Goal: Information Seeking & Learning: Learn about a topic

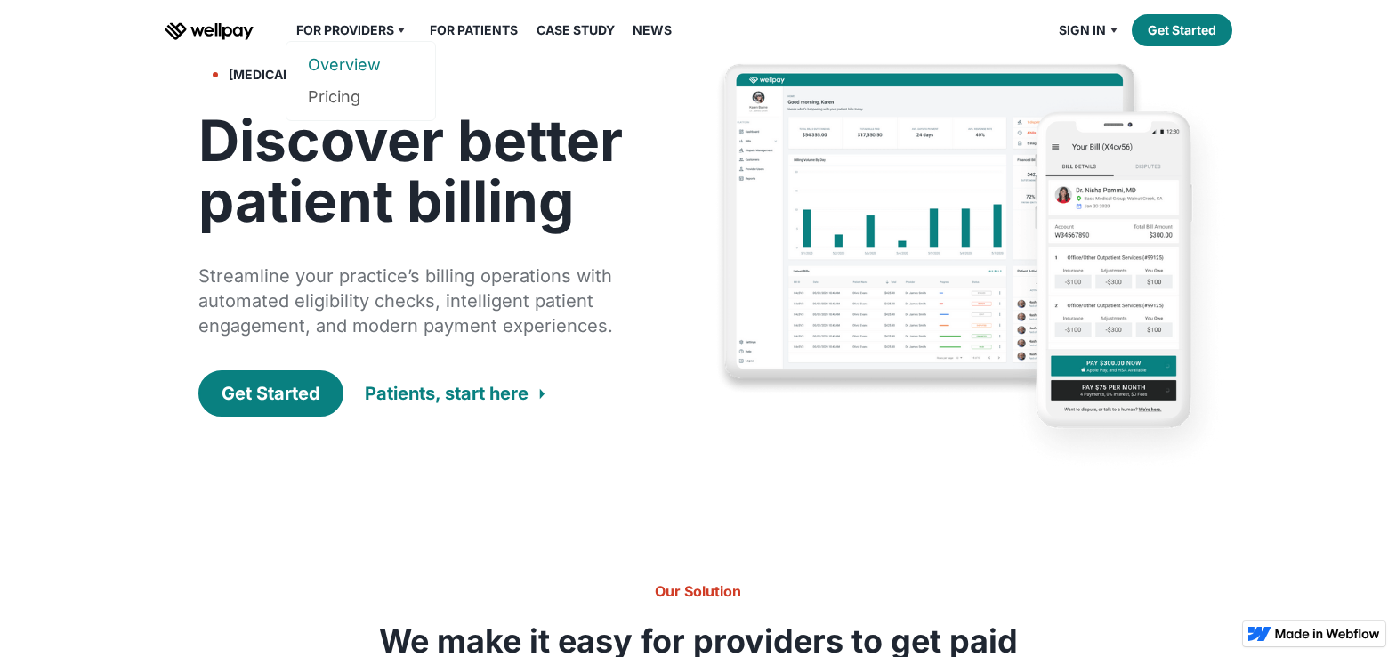
click at [350, 68] on link "Overview" at bounding box center [361, 65] width 106 height 32
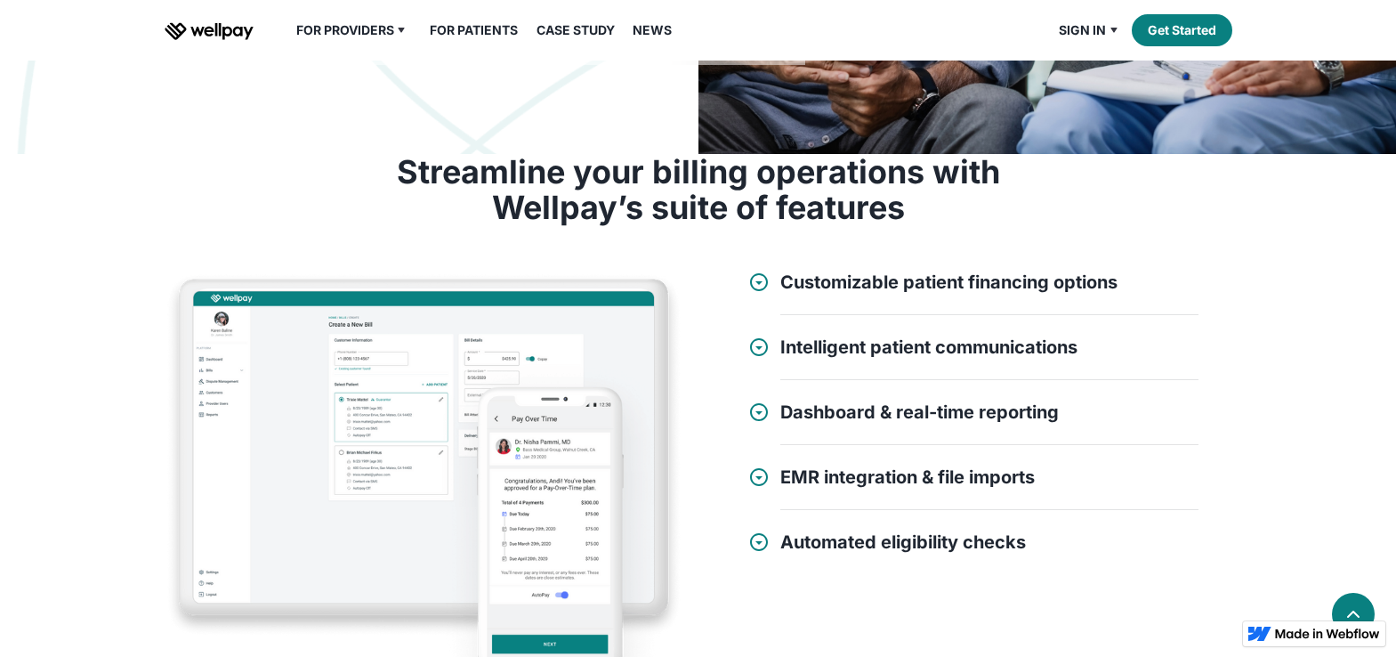
scroll to position [497, 0]
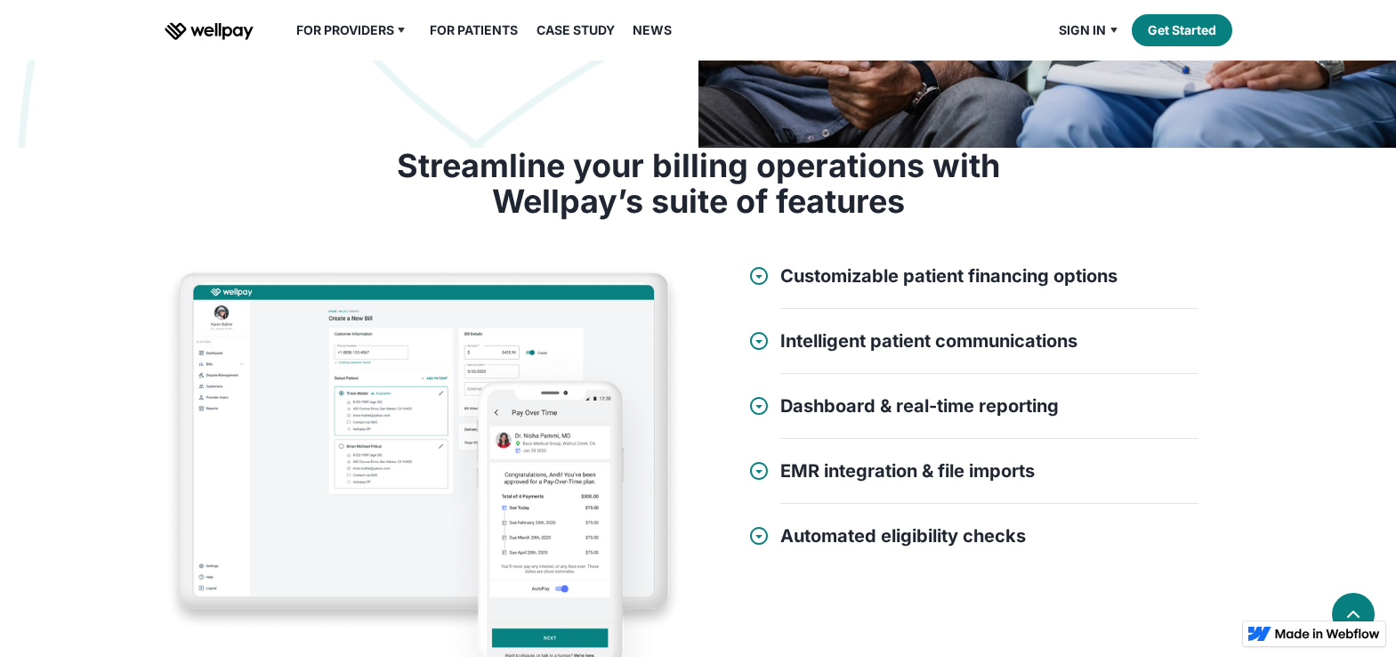
click at [773, 276] on div "Customizable patient financing options • Factoring & non-recourse patient finan…" at bounding box center [973, 287] width 450 height 44
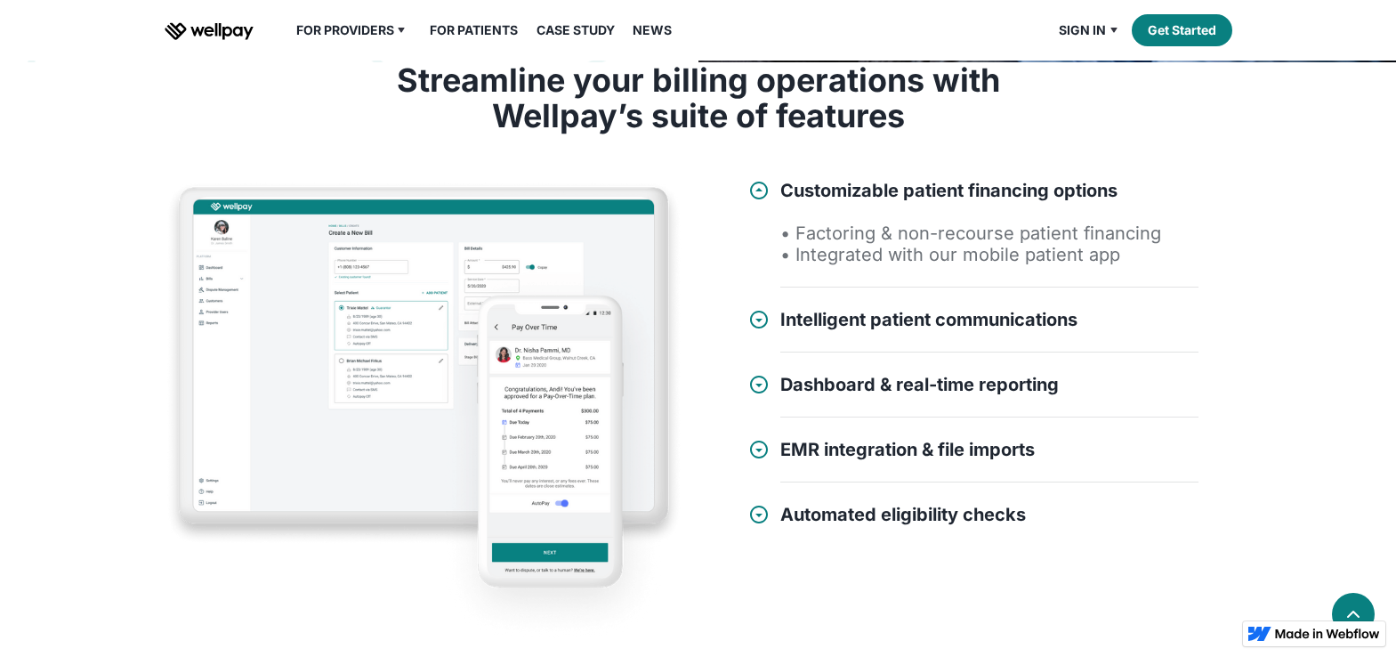
scroll to position [618, 0]
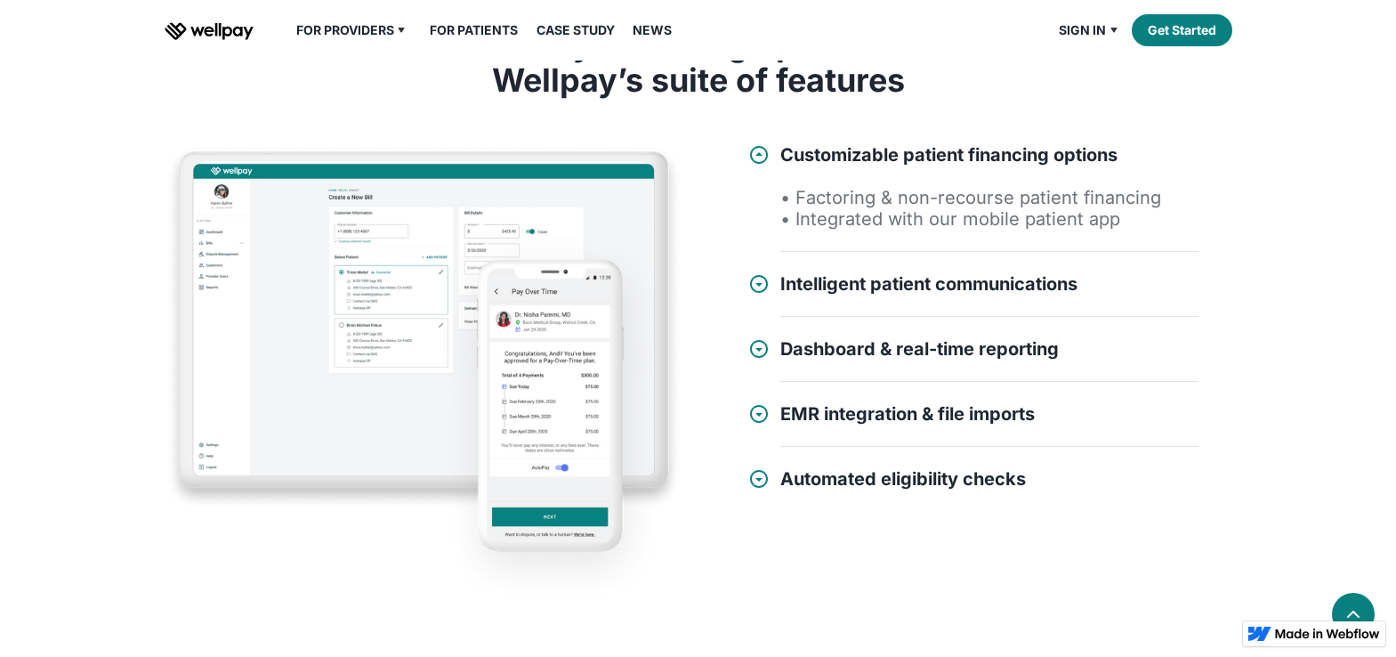
click at [757, 286] on div at bounding box center [758, 283] width 21 height 21
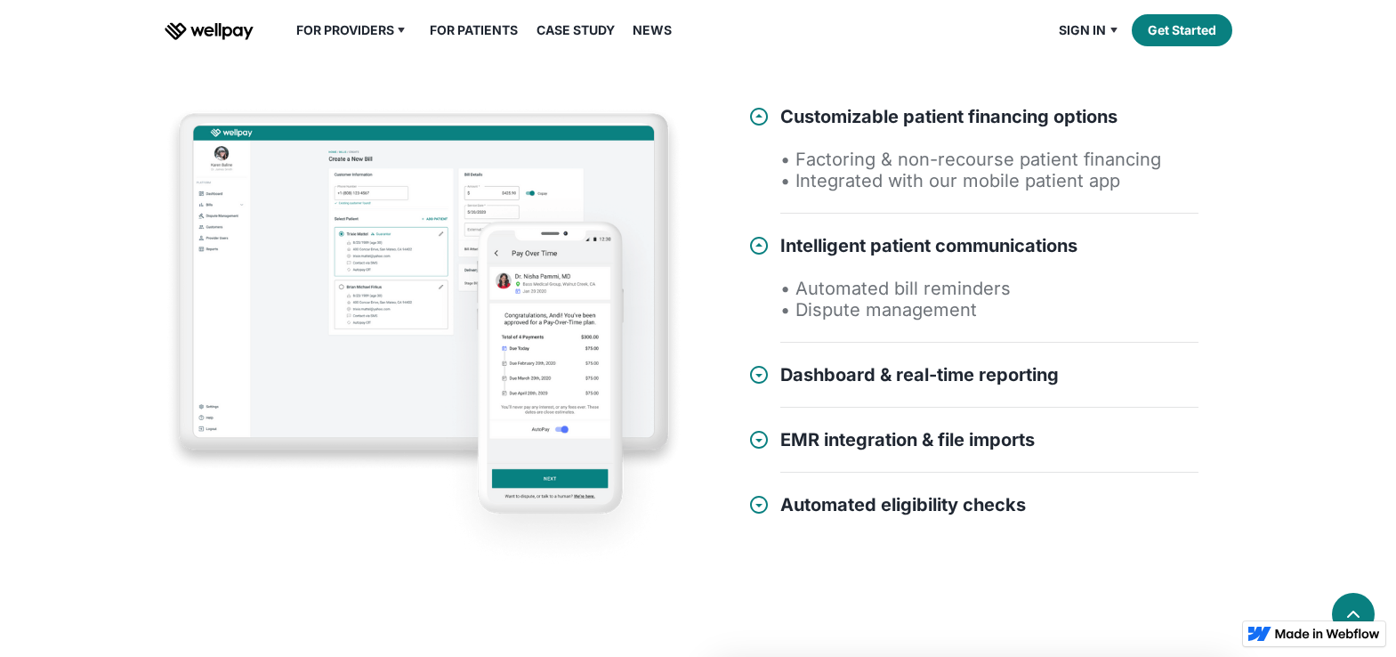
scroll to position [785, 0]
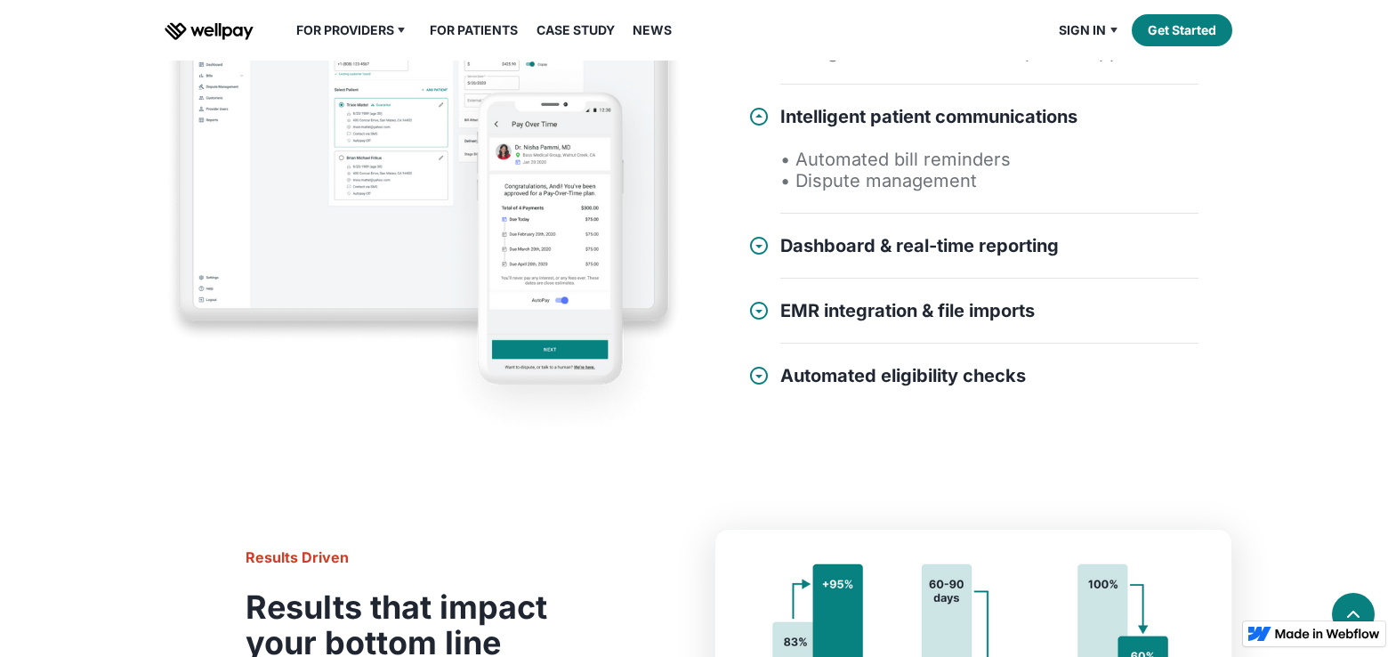
click at [760, 252] on div at bounding box center [758, 245] width 21 height 21
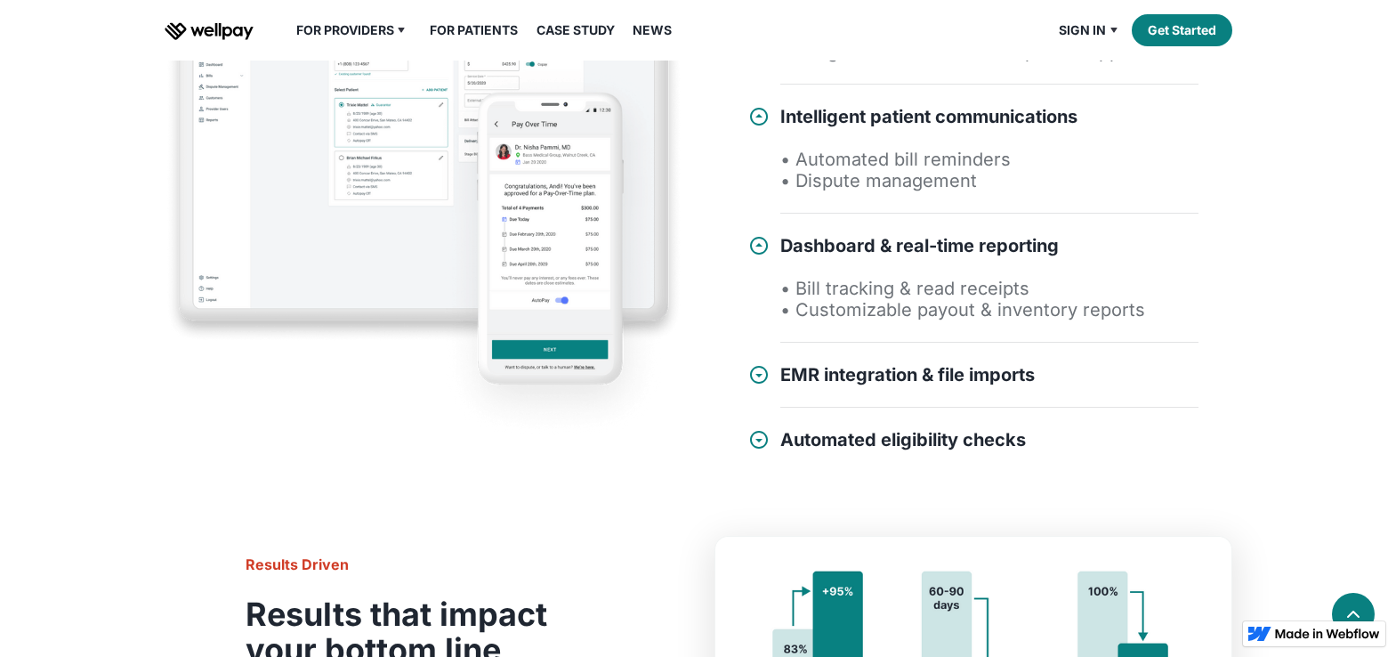
click at [760, 376] on div at bounding box center [758, 374] width 21 height 21
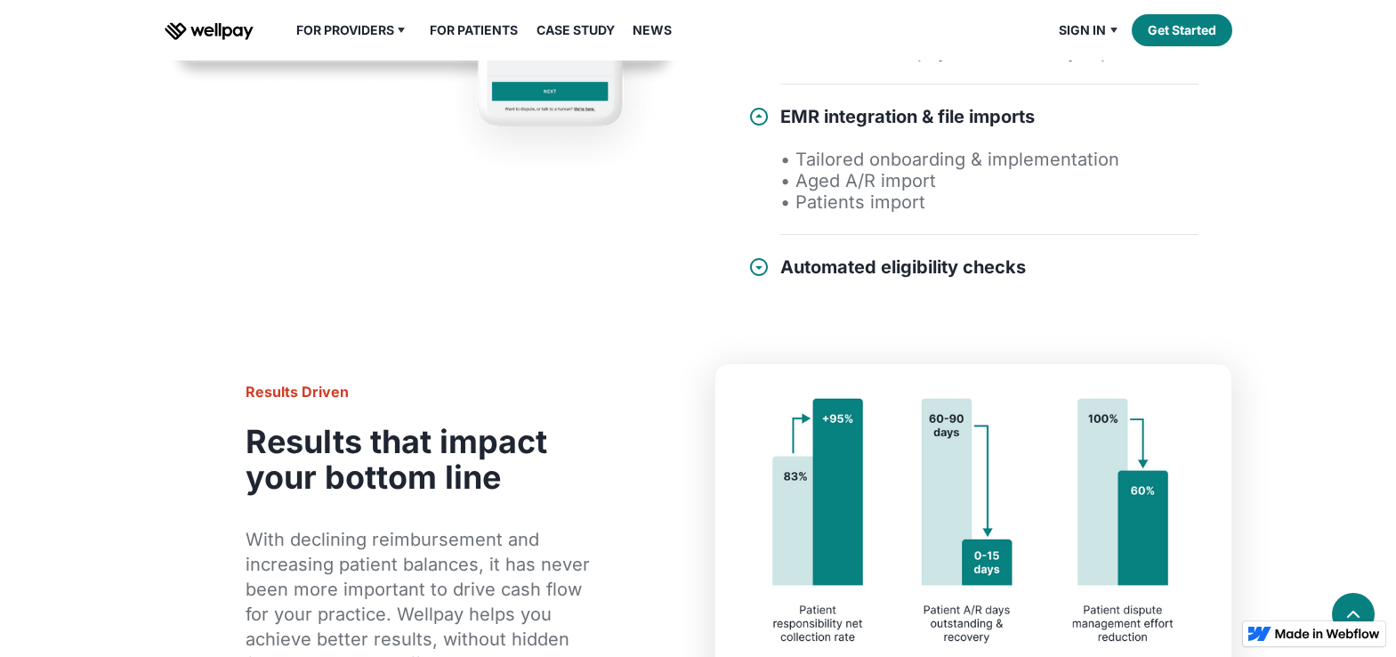
scroll to position [1092, 0]
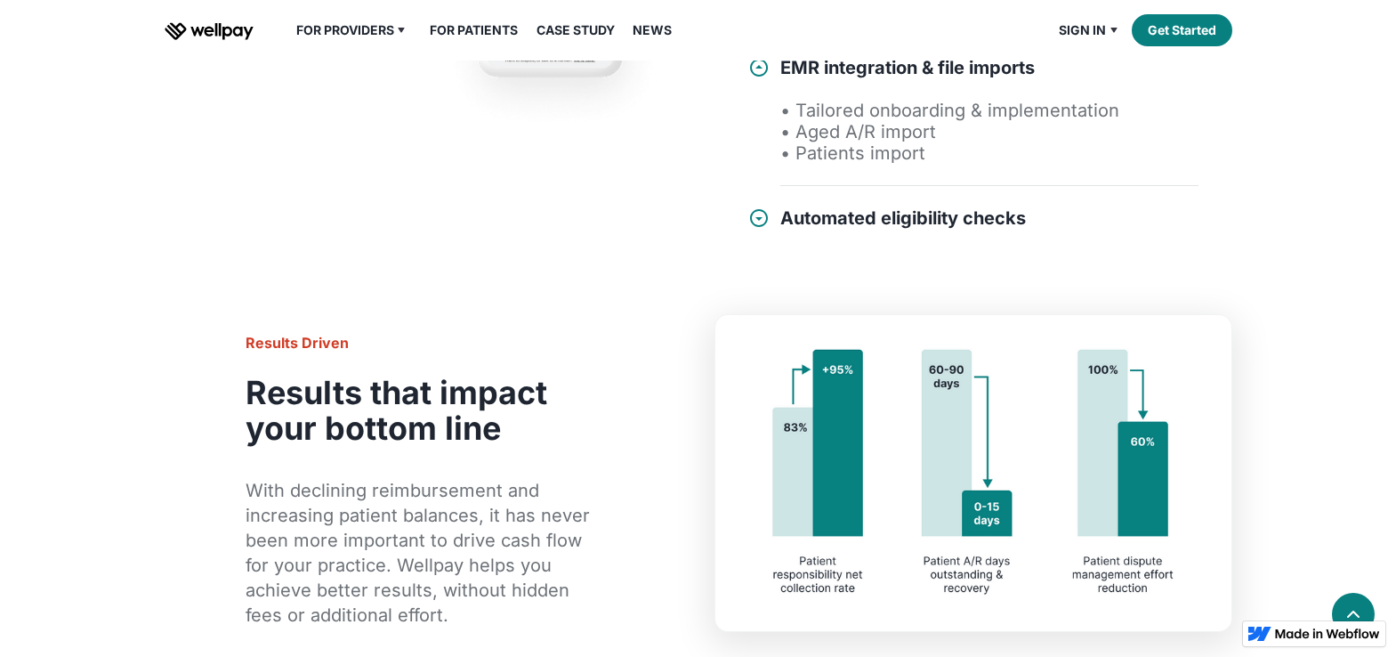
click at [768, 207] on div at bounding box center [758, 217] width 21 height 21
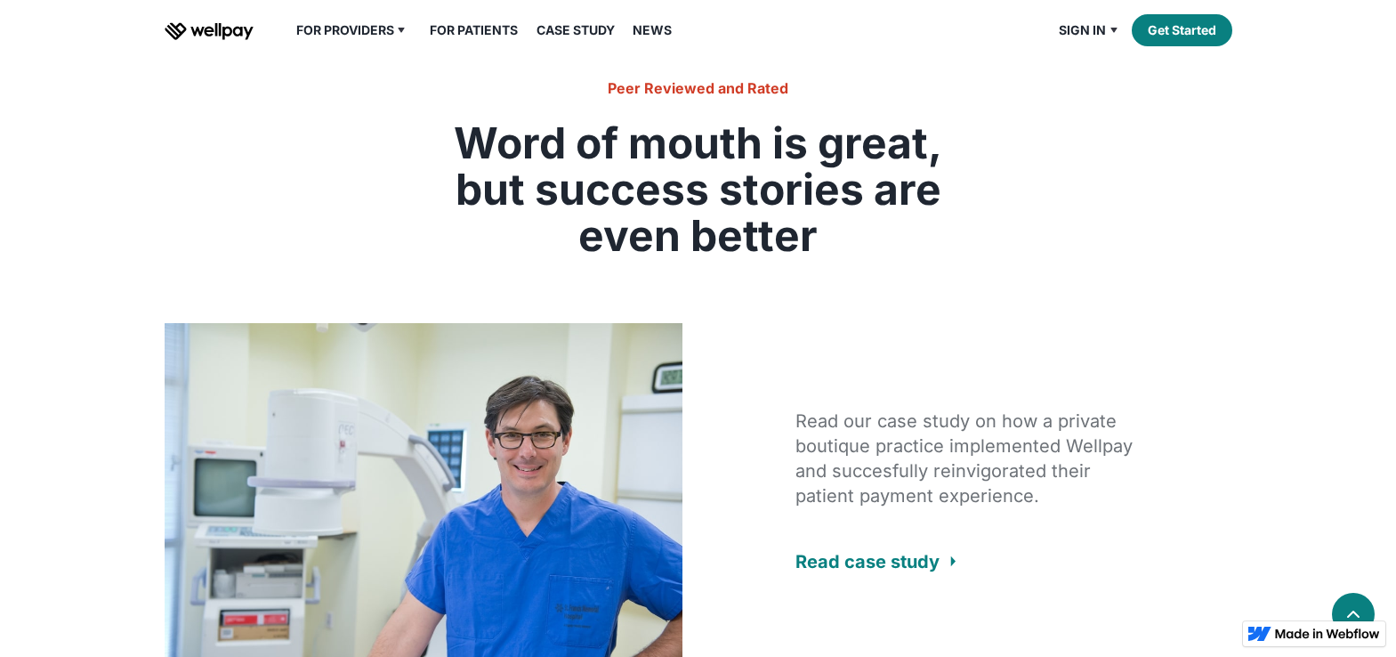
scroll to position [3770, 0]
